Goal: Task Accomplishment & Management: Manage account settings

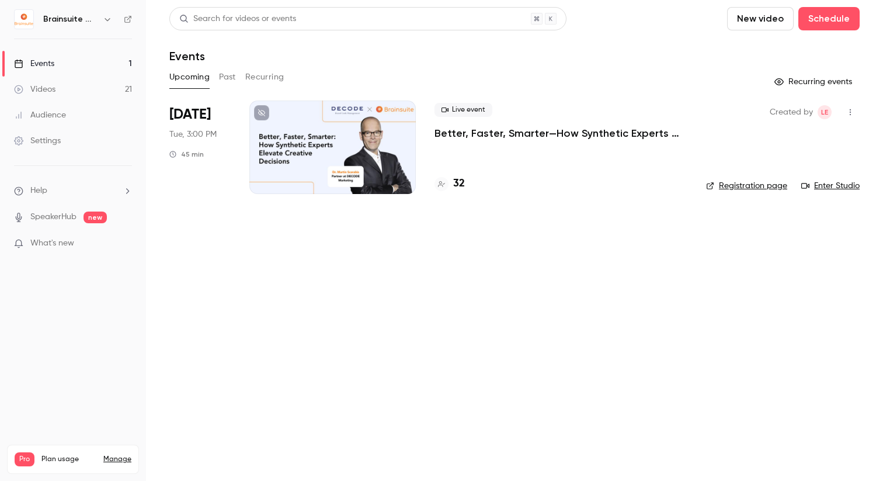
click at [116, 452] on div "Pro Plan usage Manage" at bounding box center [73, 459] width 117 height 14
click at [119, 454] on link "Manage" at bounding box center [117, 458] width 28 height 9
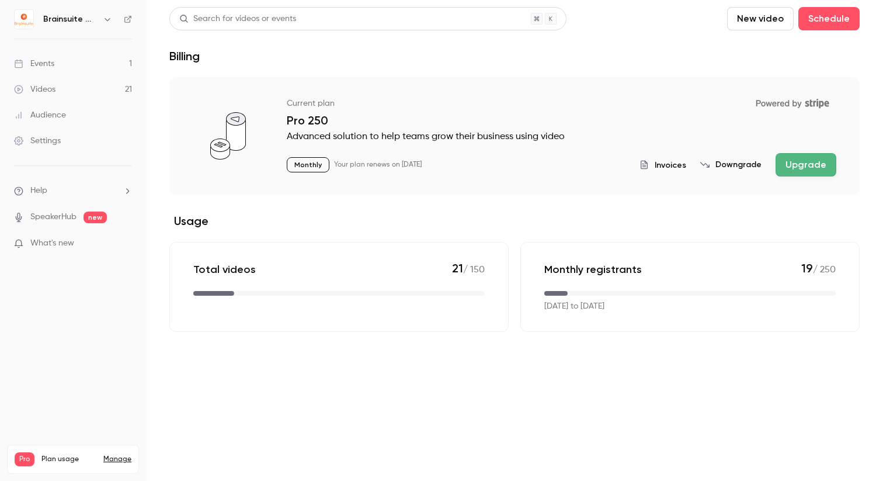
click at [676, 161] on span "Invoices" at bounding box center [671, 165] width 32 height 12
